Goal: Information Seeking & Learning: Learn about a topic

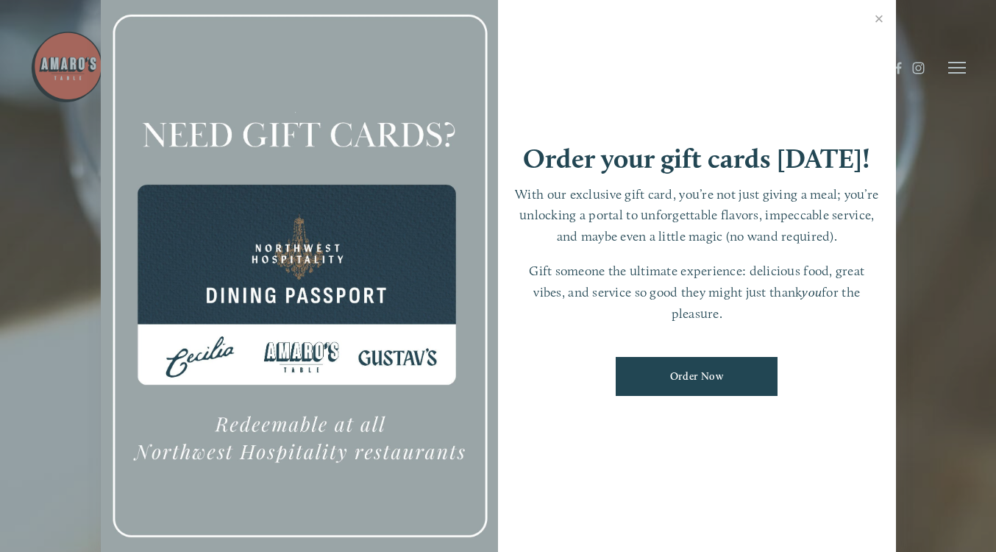
scroll to position [31, 0]
click at [875, 24] on link "Close" at bounding box center [879, 20] width 29 height 41
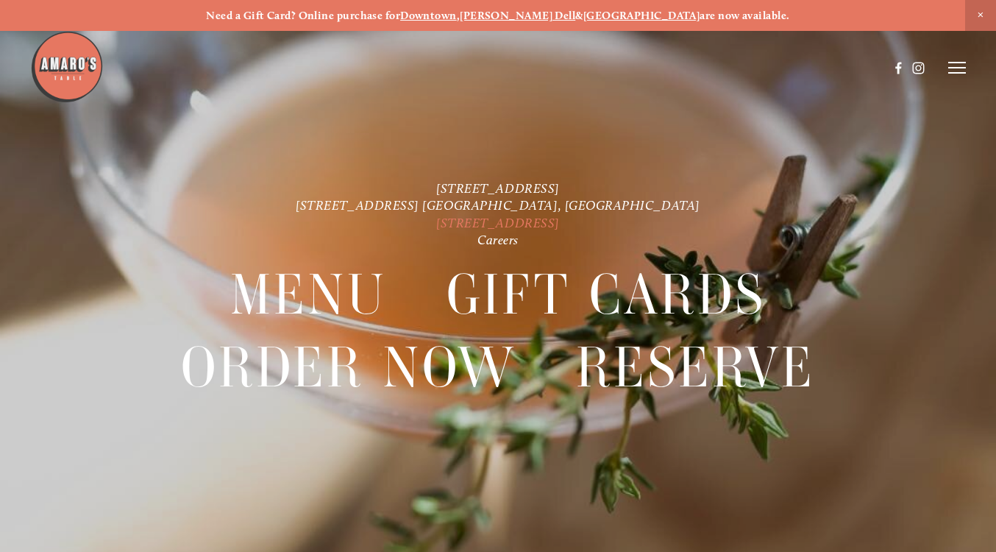
scroll to position [0, 0]
click at [953, 68] on line at bounding box center [957, 68] width 18 height 0
click at [609, 13] on strong "[GEOGRAPHIC_DATA]" at bounding box center [641, 15] width 117 height 13
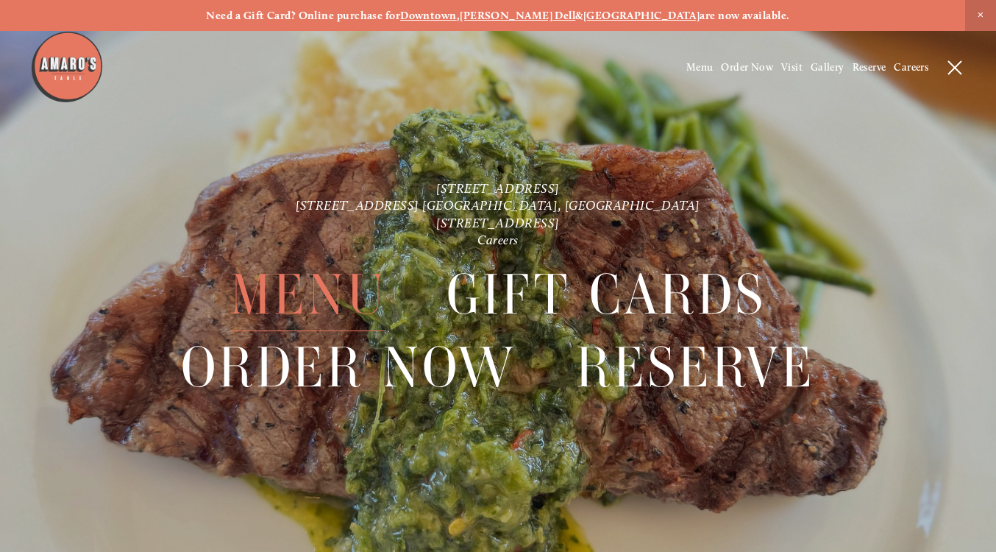
click at [339, 292] on span "Menu" at bounding box center [308, 294] width 156 height 73
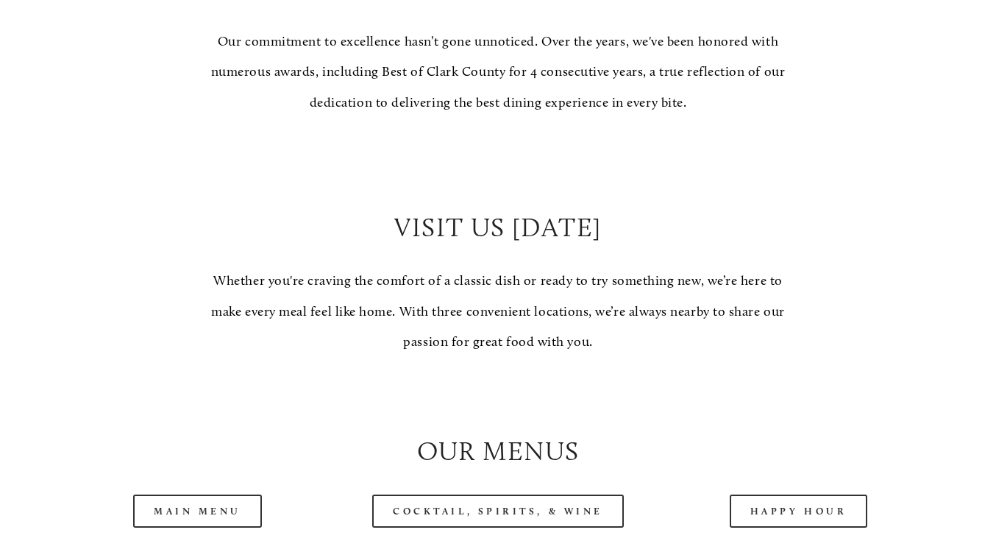
scroll to position [1134, 0]
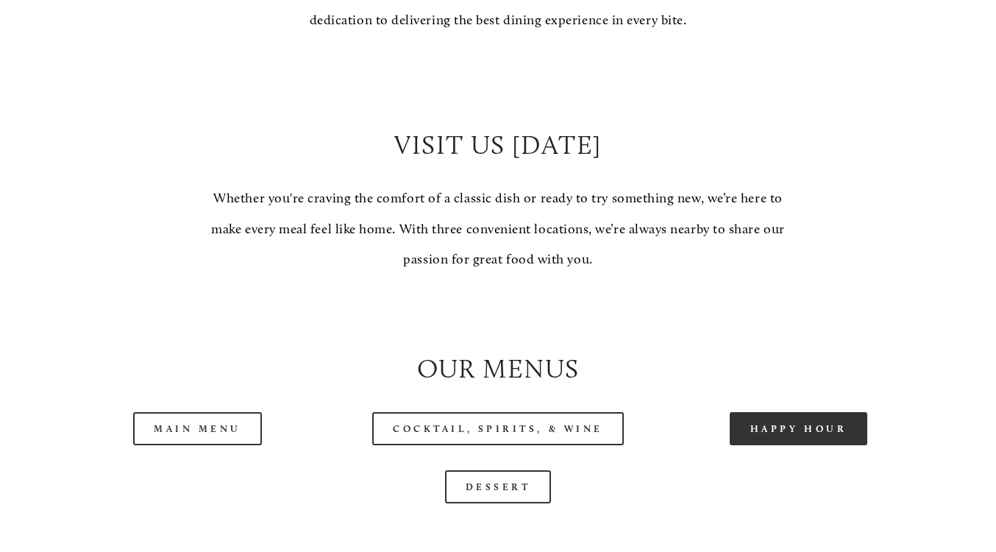
click at [778, 413] on link "Happy Hour" at bounding box center [799, 428] width 138 height 33
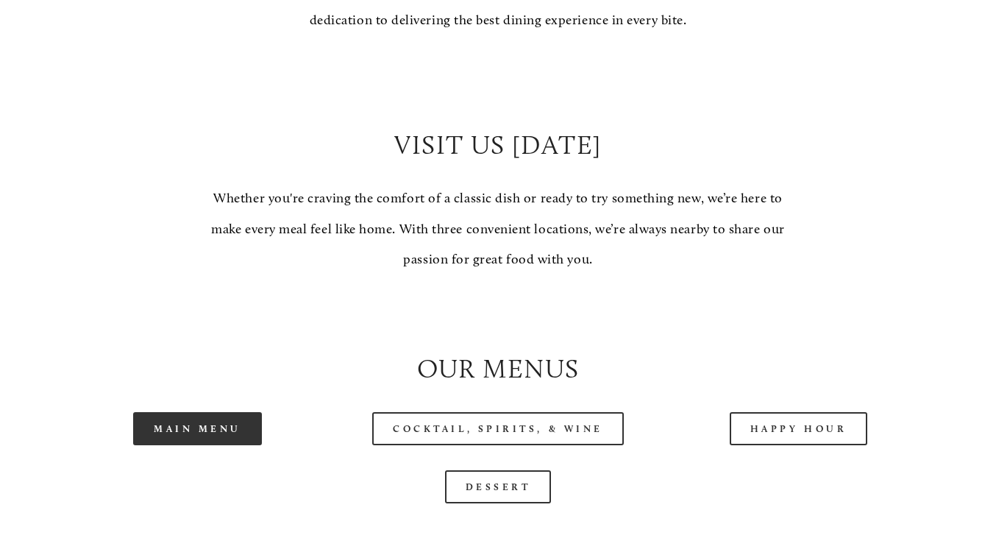
click at [180, 414] on link "Main Menu" at bounding box center [197, 428] width 129 height 33
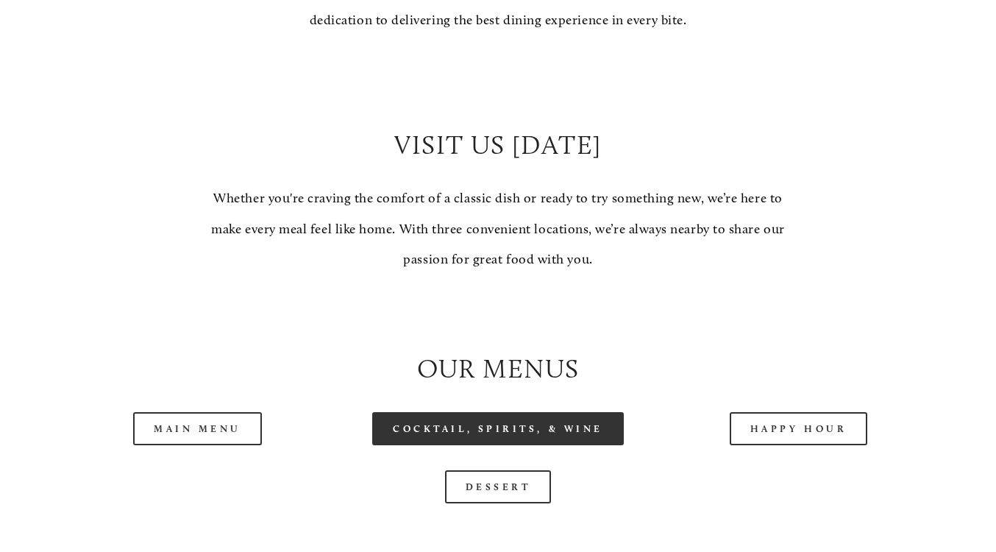
click at [462, 412] on link "Cocktail, Spirits, & Wine" at bounding box center [498, 428] width 252 height 33
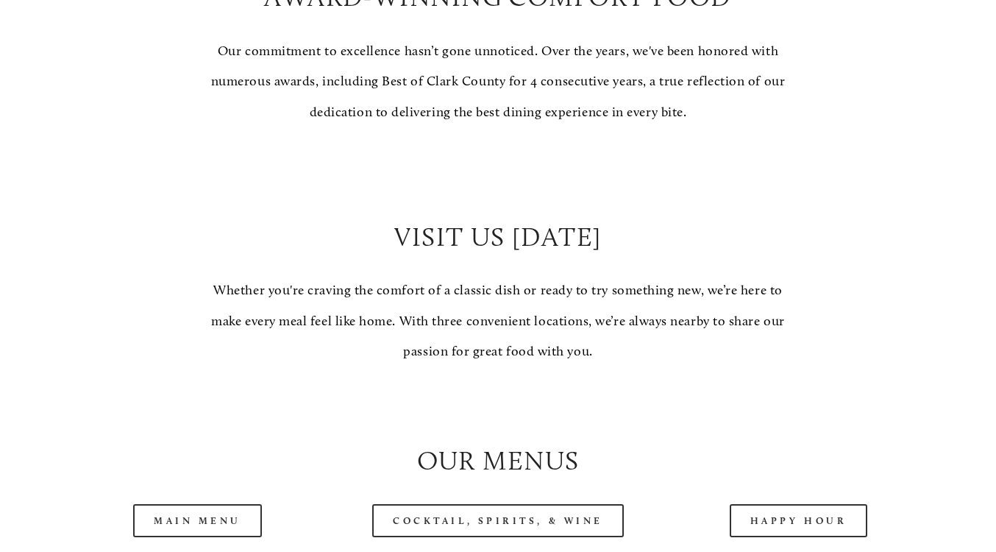
scroll to position [1184, 0]
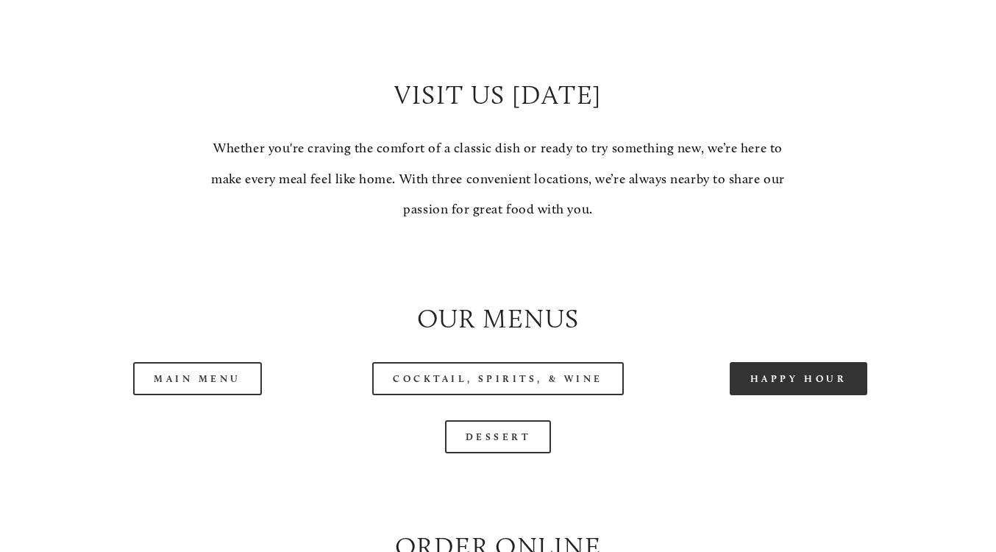
click at [772, 366] on link "Happy Hour" at bounding box center [799, 378] width 138 height 33
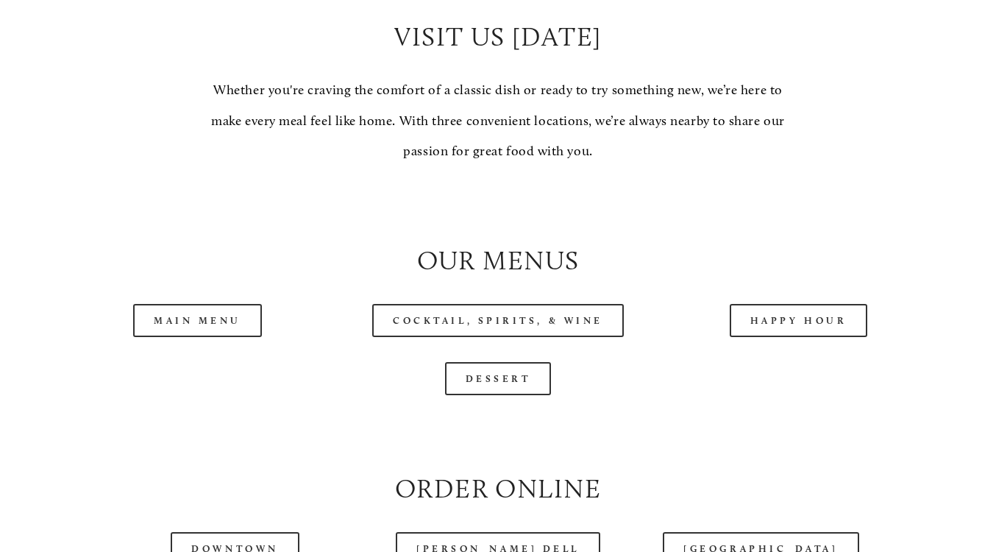
scroll to position [1302, 0]
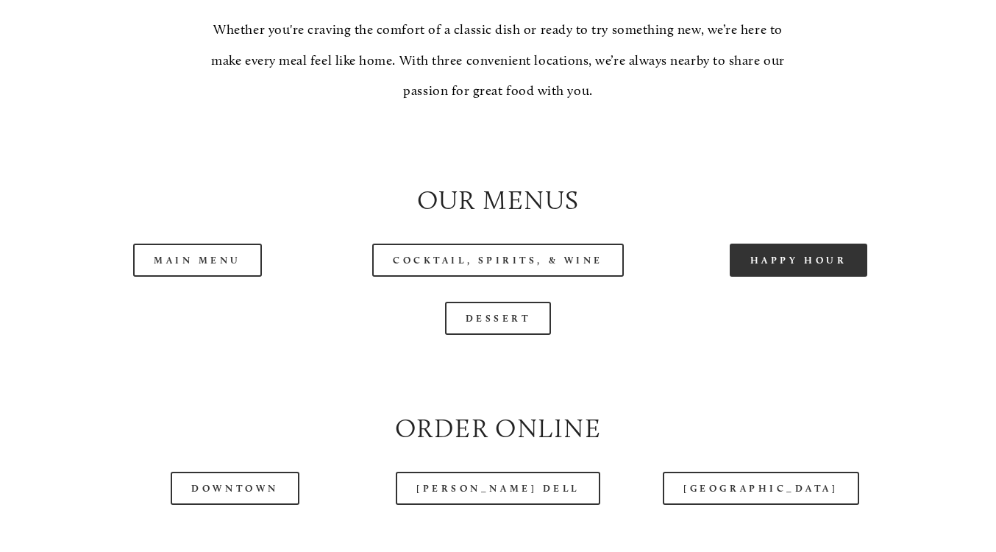
click at [767, 257] on link "Happy Hour" at bounding box center [799, 259] width 138 height 33
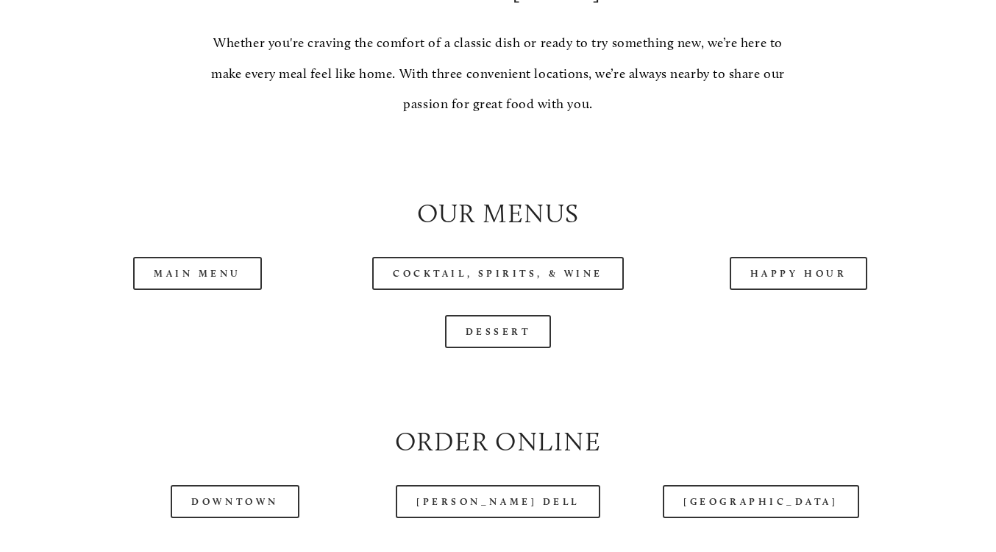
scroll to position [1289, 0]
click at [806, 260] on link "Happy Hour" at bounding box center [799, 273] width 138 height 33
